Goal: Task Accomplishment & Management: Use online tool/utility

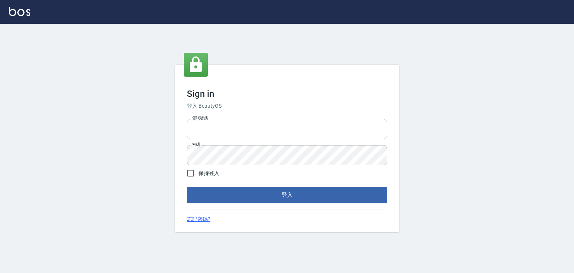
type input "6430581"
click at [246, 184] on form "電話號碼 6430581 電話號碼 密碼 密碼 保持登入 登入" at bounding box center [287, 159] width 200 height 87
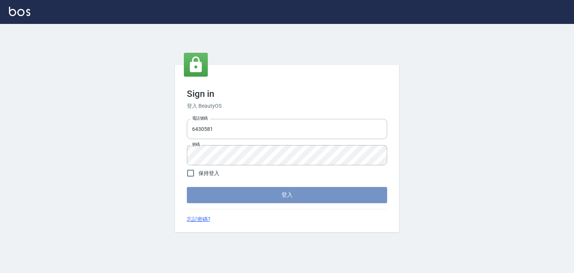
click at [236, 194] on button "登入" at bounding box center [287, 195] width 200 height 16
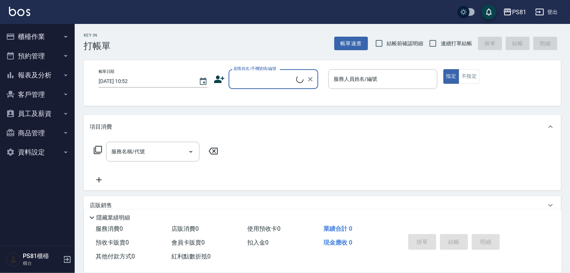
click at [39, 36] on button "櫃檯作業" at bounding box center [37, 36] width 69 height 19
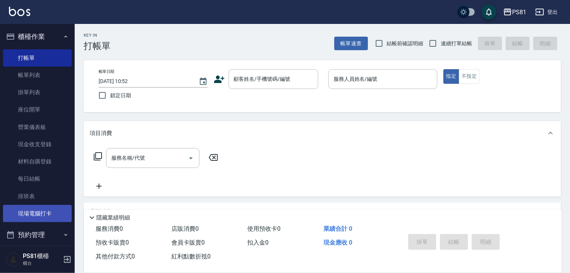
click at [51, 221] on link "現場電腦打卡" at bounding box center [37, 213] width 69 height 17
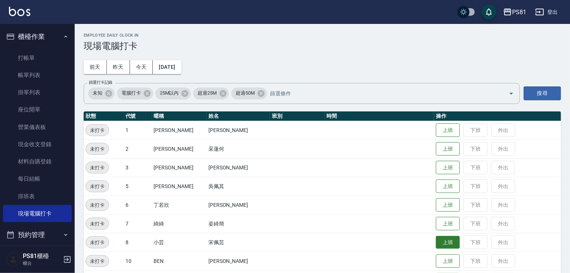
click at [436, 248] on button "上班" at bounding box center [448, 242] width 24 height 13
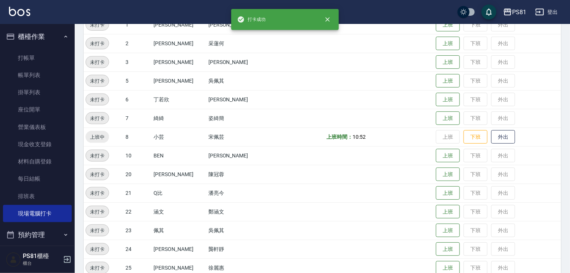
scroll to position [112, 0]
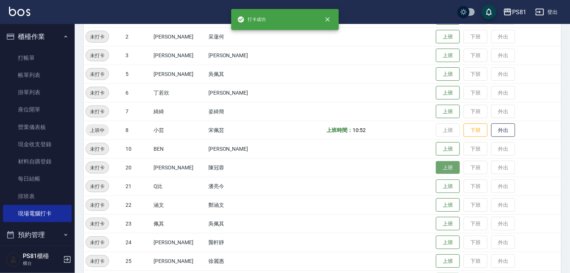
click at [436, 170] on button "上班" at bounding box center [448, 167] width 24 height 13
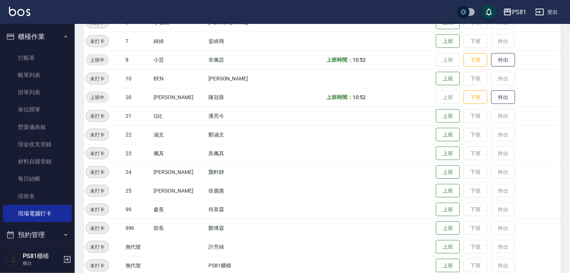
scroll to position [187, 0]
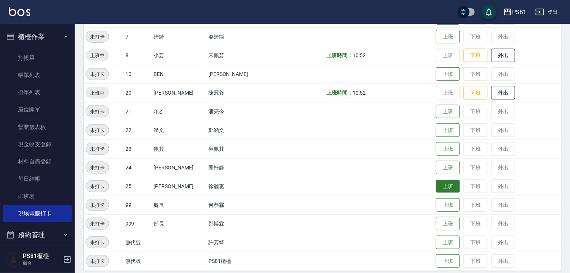
click at [445, 188] on button "上班" at bounding box center [448, 186] width 24 height 13
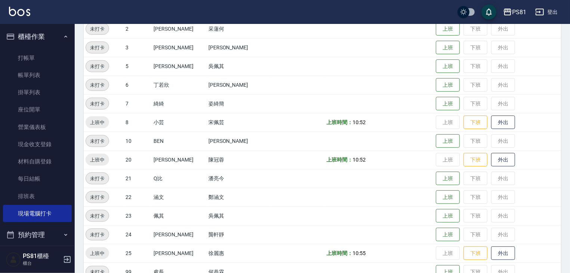
scroll to position [37, 0]
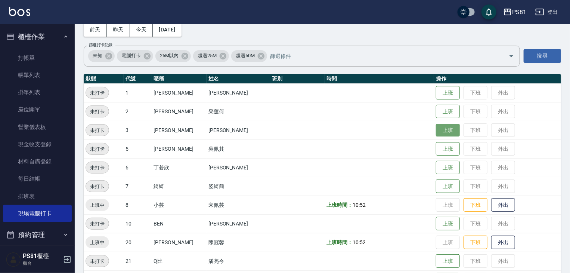
click at [436, 130] on button "上班" at bounding box center [448, 130] width 24 height 13
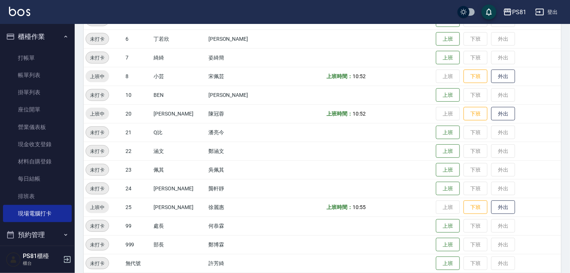
scroll to position [173, 0]
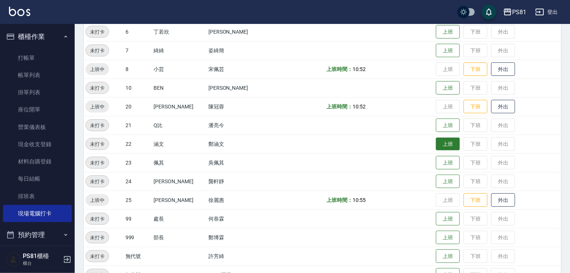
click at [436, 139] on button "上班" at bounding box center [448, 144] width 24 height 13
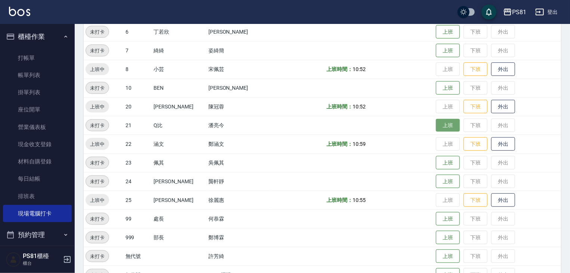
click at [436, 129] on button "上班" at bounding box center [448, 125] width 24 height 13
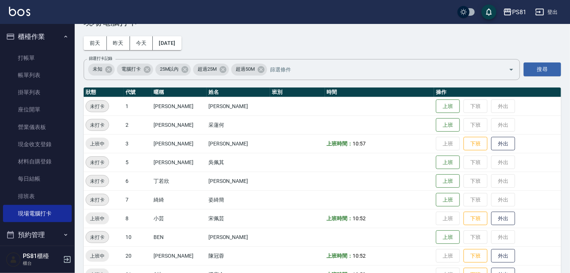
scroll to position [24, 0]
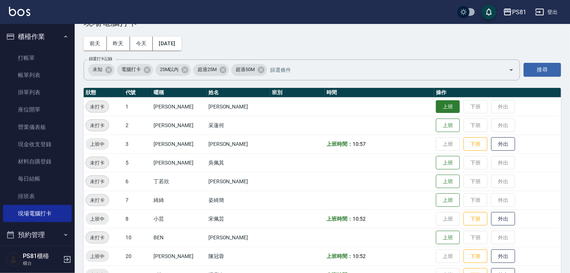
click at [442, 100] on td "上班 下班 外出" at bounding box center [497, 106] width 127 height 19
click at [441, 102] on button "上班" at bounding box center [448, 106] width 24 height 13
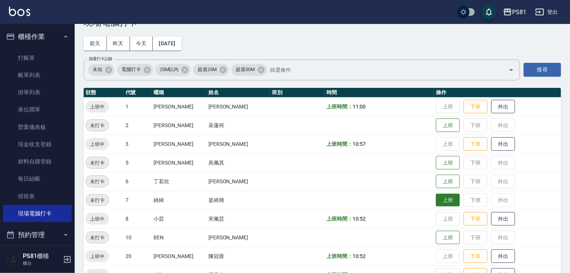
click at [446, 201] on button "上班" at bounding box center [448, 200] width 24 height 13
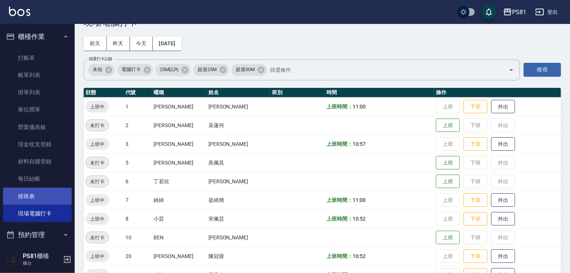
click at [41, 201] on link "排班表" at bounding box center [37, 196] width 69 height 17
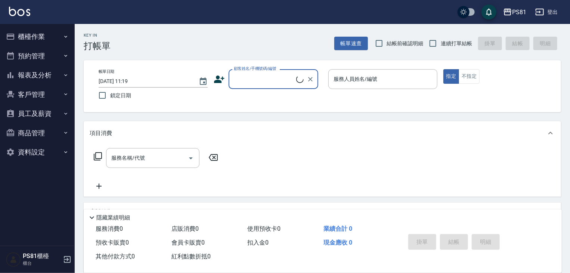
click at [15, 41] on button "櫃檯作業" at bounding box center [37, 36] width 69 height 19
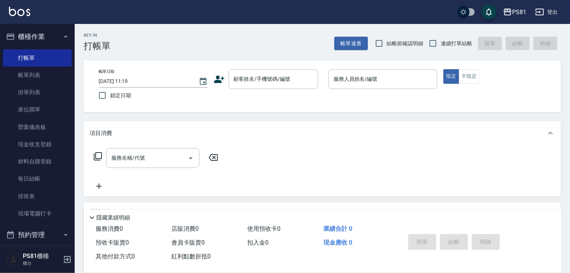
click at [47, 224] on ul "打帳單 帳單列表 掛單列表 座位開單 營業儀表板 現金收支登錄 材料自購登錄 每日結帳 排班表 現場電腦打卡" at bounding box center [37, 135] width 69 height 179
click at [51, 213] on link "現場電腦打卡" at bounding box center [37, 213] width 69 height 17
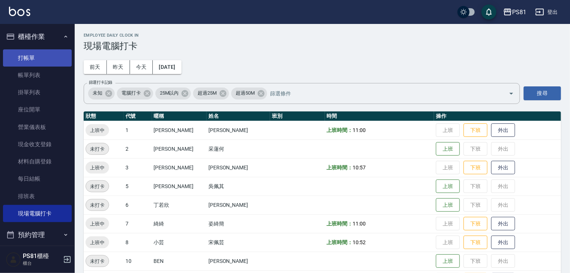
click at [22, 56] on link "打帳單" at bounding box center [37, 57] width 69 height 17
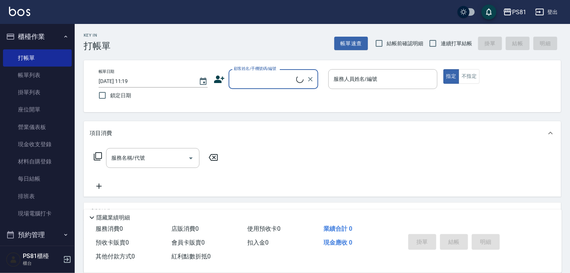
drag, startPoint x: 120, startPoint y: 31, endPoint x: 151, endPoint y: 23, distance: 32.4
click at [151, 23] on div "PS81 登出 櫃檯作業 打帳單 帳單列表 掛單列表 座位開單 營業儀表板 現金收支登錄 材料自購登錄 每日結帳 排班表 現場電腦打卡 預約管理 預約管理 單…" at bounding box center [285, 181] width 570 height 363
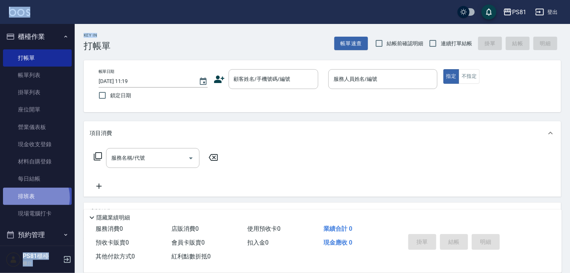
click at [31, 197] on link "排班表" at bounding box center [37, 196] width 69 height 17
